Goal: Information Seeking & Learning: Learn about a topic

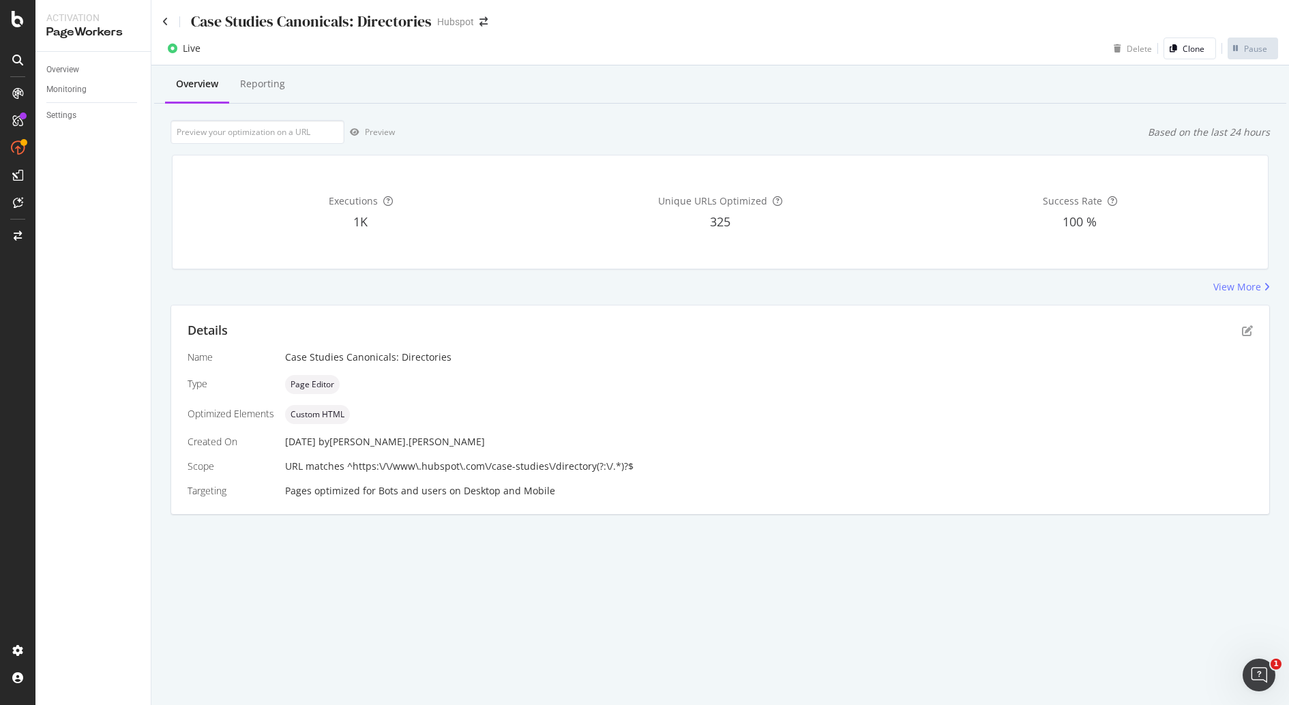
click at [673, 291] on div "View More" at bounding box center [721, 287] width 1100 height 14
